Goal: Task Accomplishment & Management: Complete application form

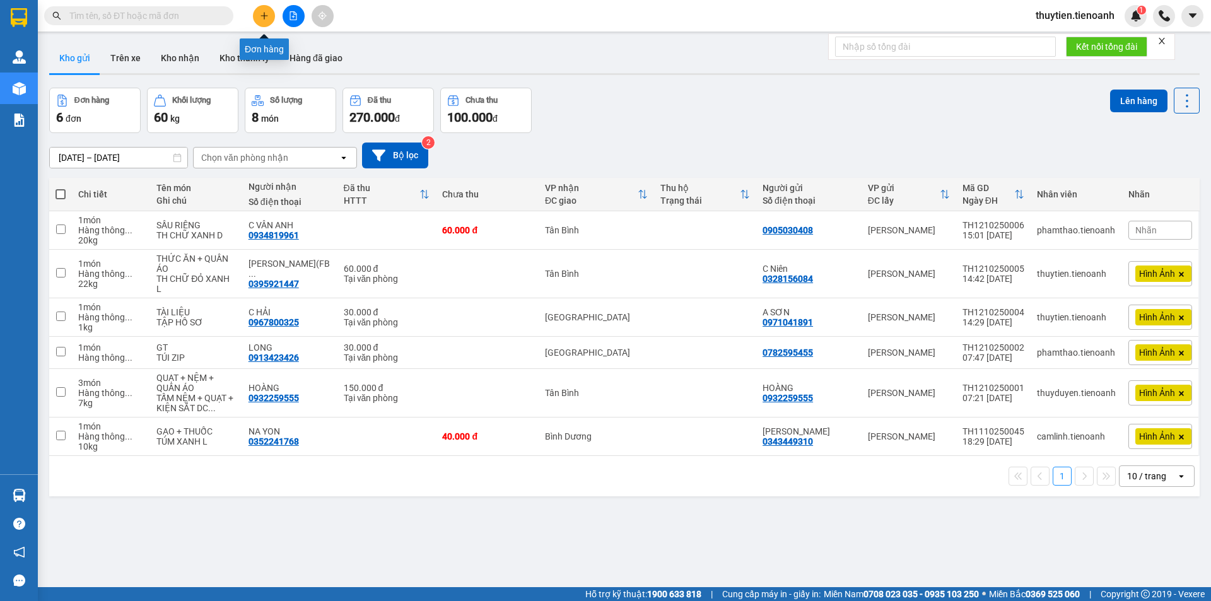
click at [264, 18] on icon "plus" at bounding box center [264, 15] width 9 height 9
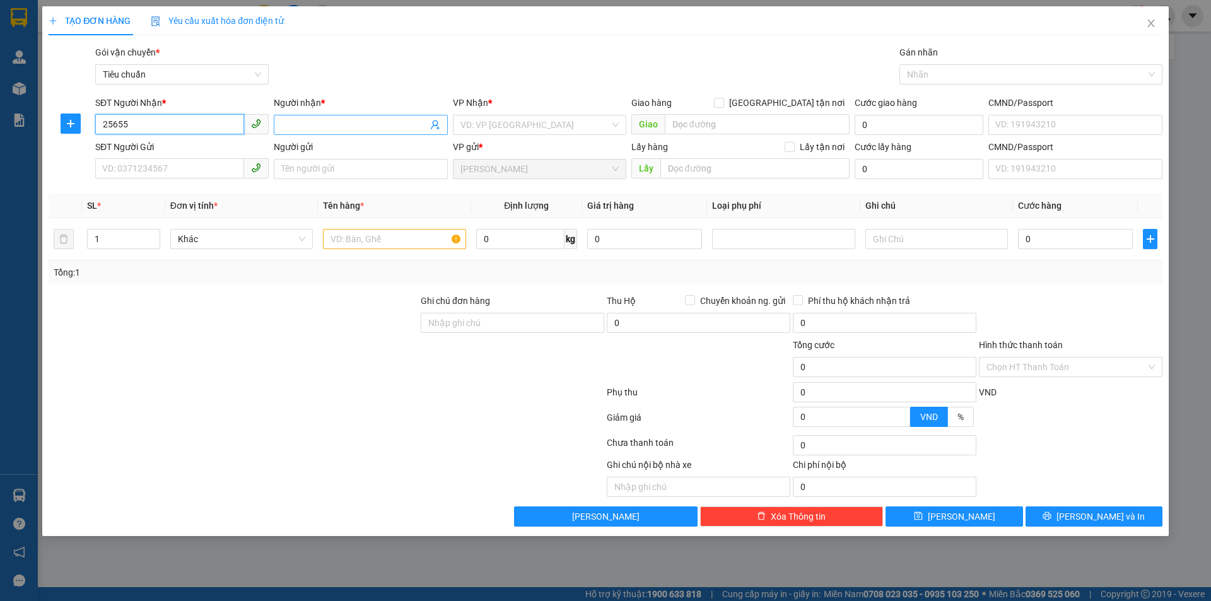
type input "25655"
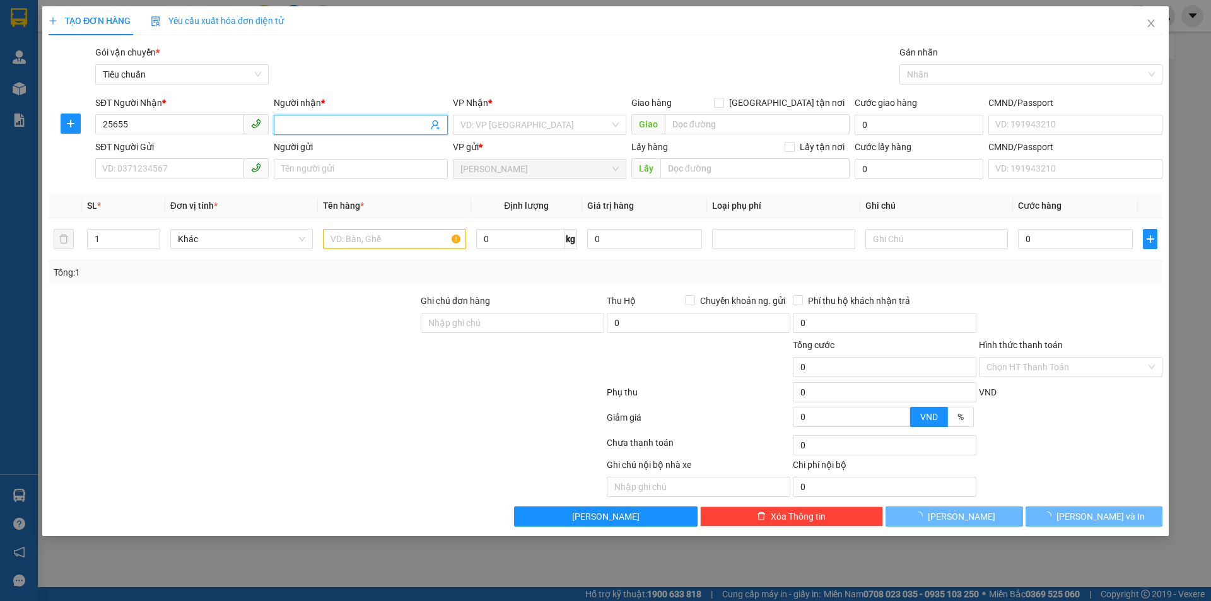
click at [393, 132] on span at bounding box center [360, 125] width 173 height 20
type input "d"
type input "đfdf"
click at [507, 126] on input "search" at bounding box center [534, 124] width 149 height 19
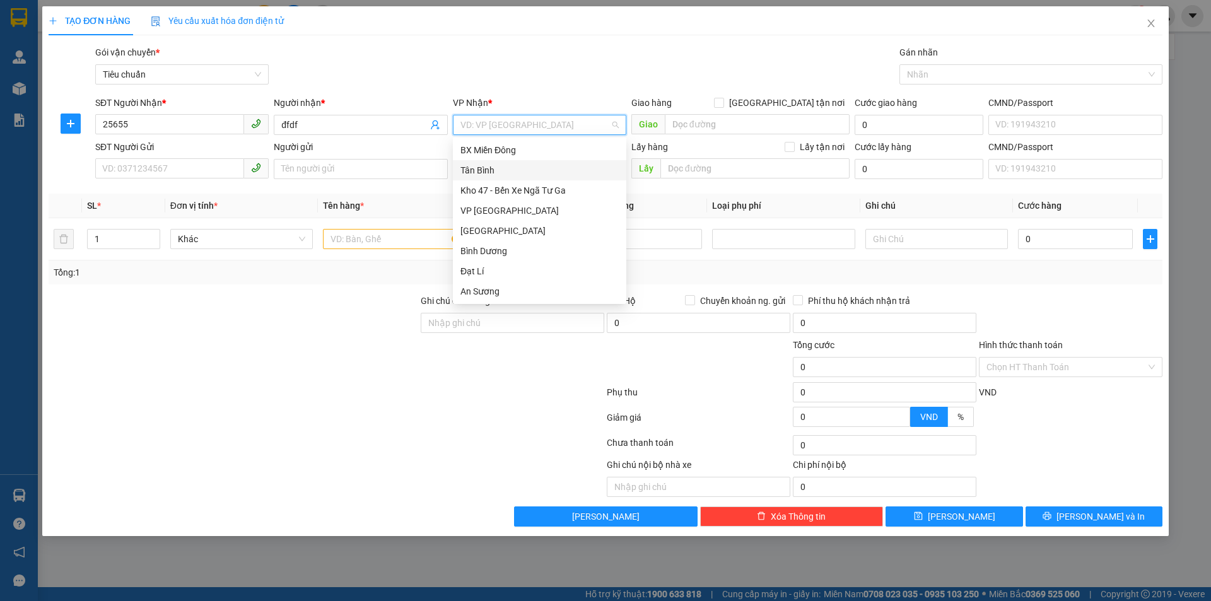
click at [481, 170] on div "Tân Bình" at bounding box center [539, 170] width 158 height 14
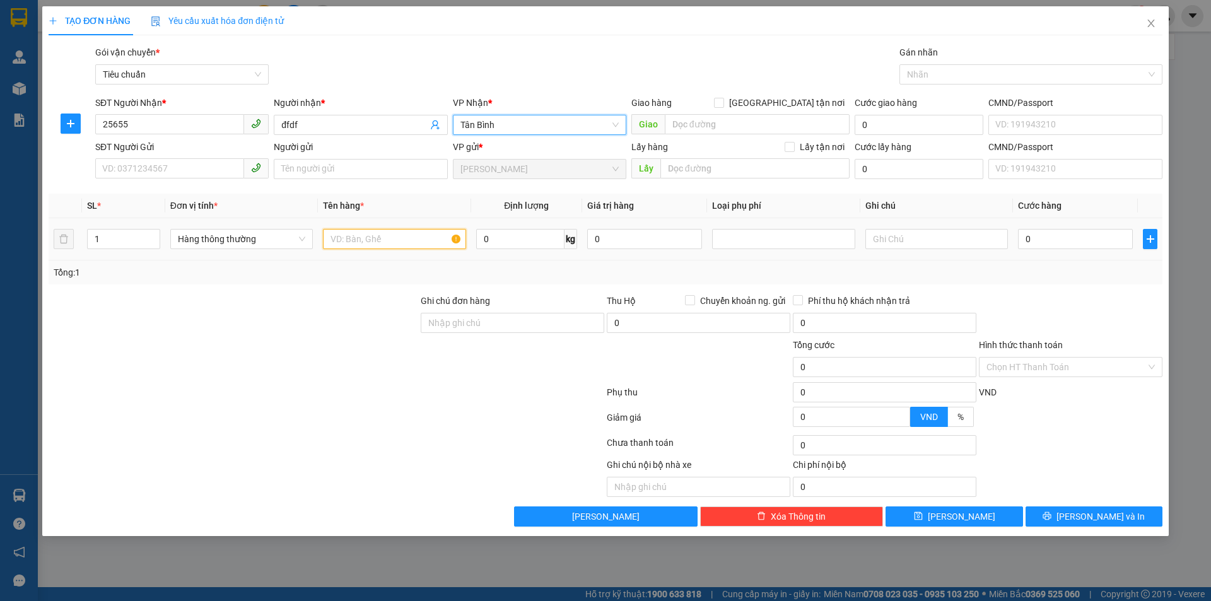
click at [392, 239] on input "text" at bounding box center [394, 239] width 143 height 20
type input "fgrf"
click at [522, 235] on input "0" at bounding box center [520, 239] width 88 height 20
type input "23"
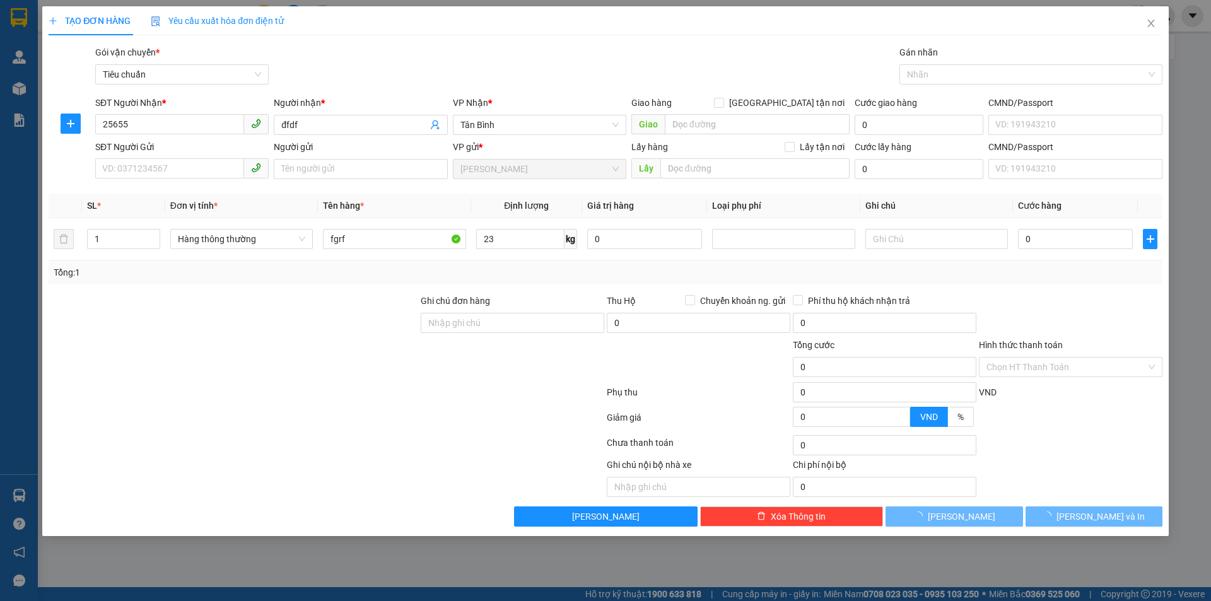
click at [691, 266] on div "Tổng: 1" at bounding box center [606, 273] width 1104 height 14
type input "60.000"
